Goal: Information Seeking & Learning: Check status

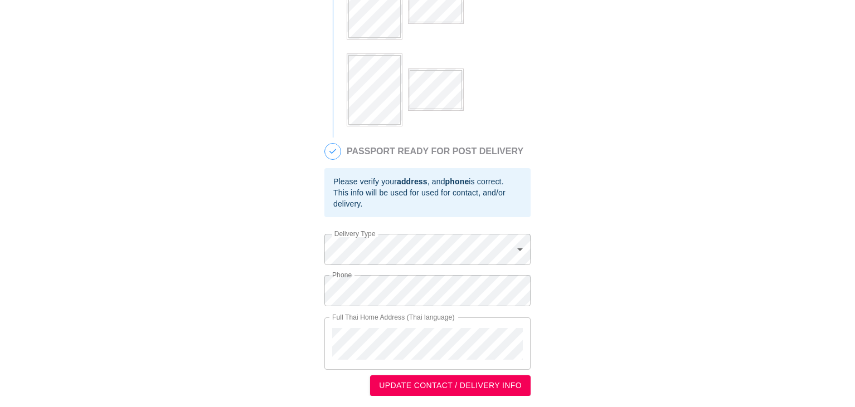
scroll to position [313, 0]
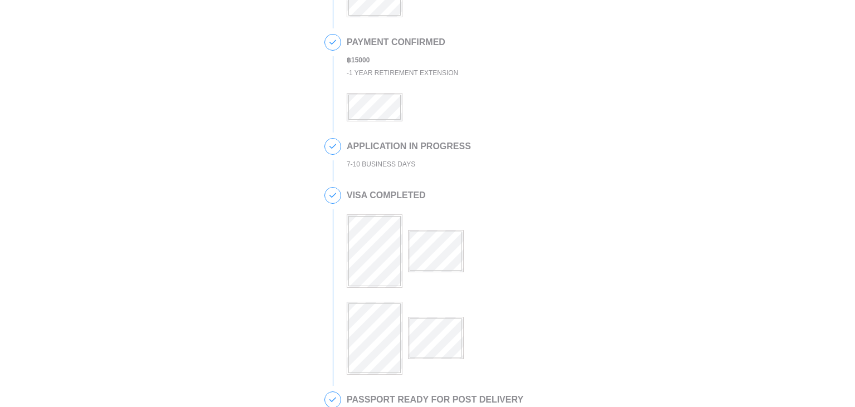
scroll to position [167, 0]
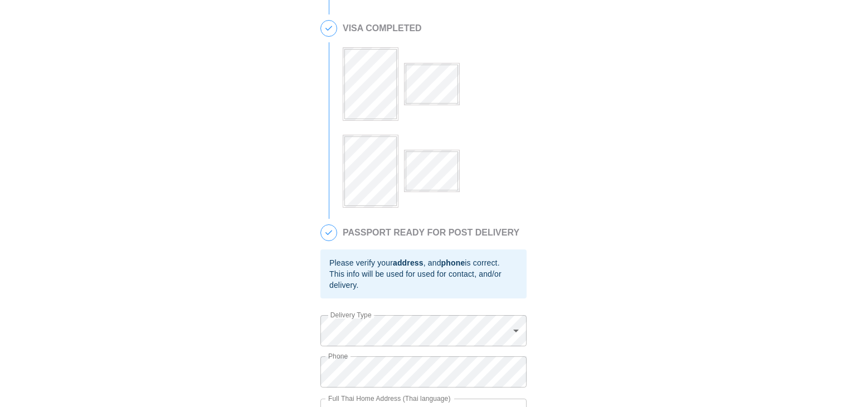
scroll to position [369, 0]
